Goal: Find specific page/section: Find specific page/section

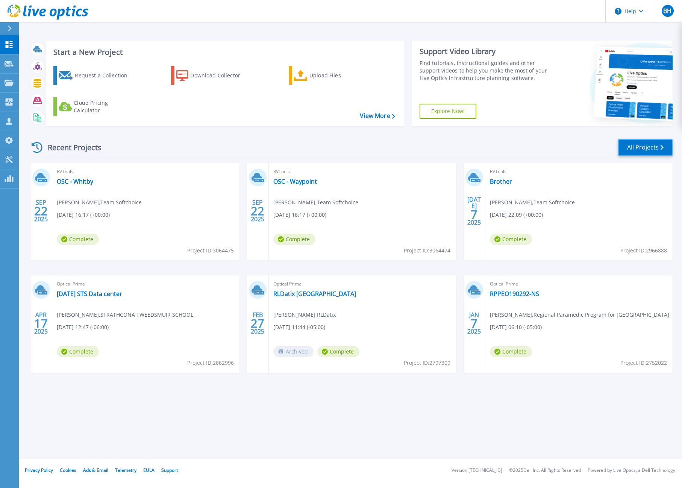
click at [649, 147] on link "All Projects" at bounding box center [645, 147] width 54 height 17
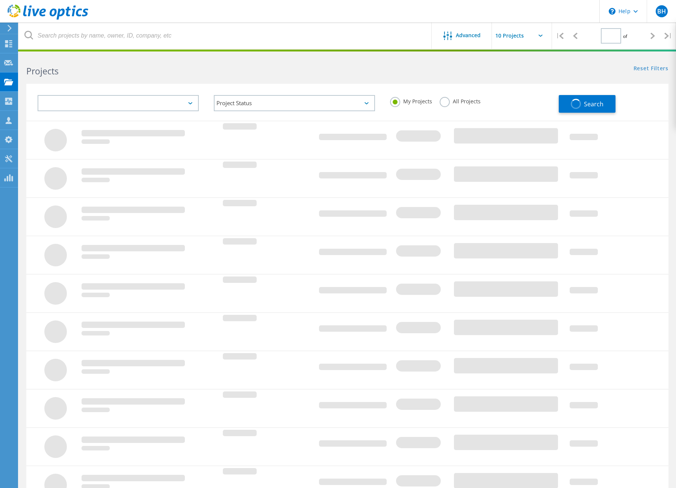
type input "1"
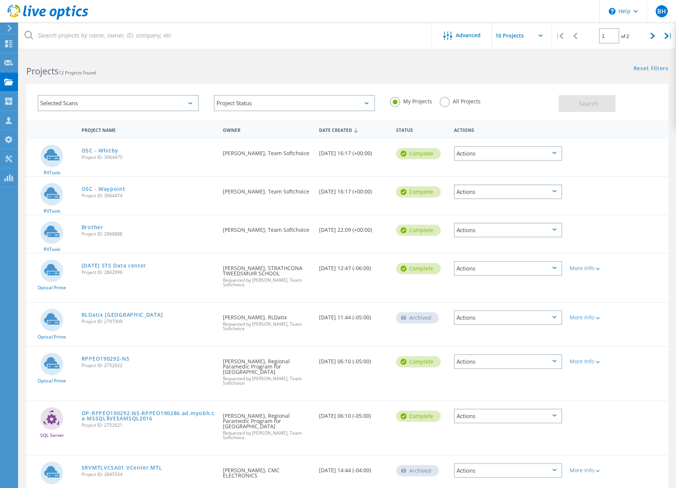
click at [462, 100] on label "All Projects" at bounding box center [460, 100] width 41 height 7
click at [0, 0] on input "All Projects" at bounding box center [0, 0] width 0 height 0
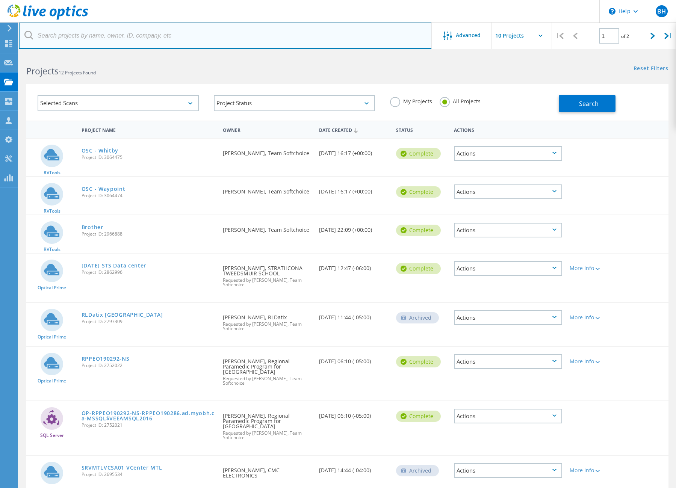
click at [127, 41] on input "text" at bounding box center [225, 36] width 413 height 26
type input "equinox"
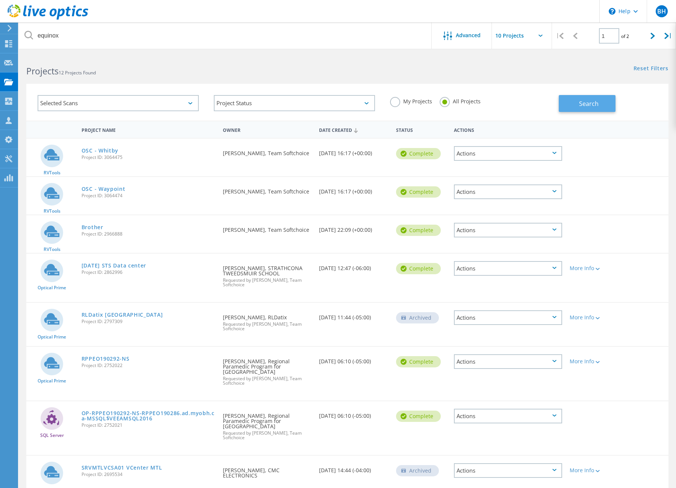
click at [603, 106] on button "Search" at bounding box center [587, 103] width 57 height 17
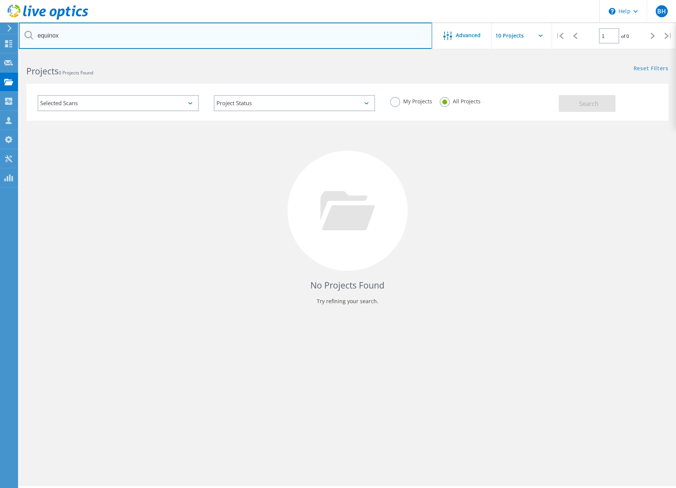
click at [67, 42] on input "equinox" at bounding box center [225, 36] width 413 height 26
